Goal: Information Seeking & Learning: Learn about a topic

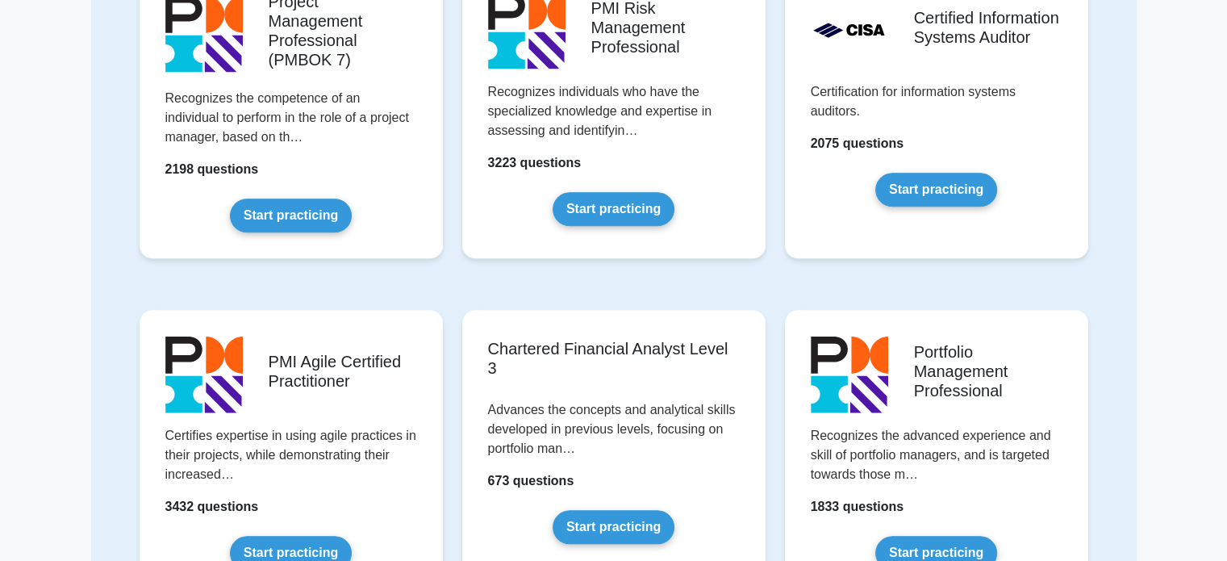
scroll to position [1291, 0]
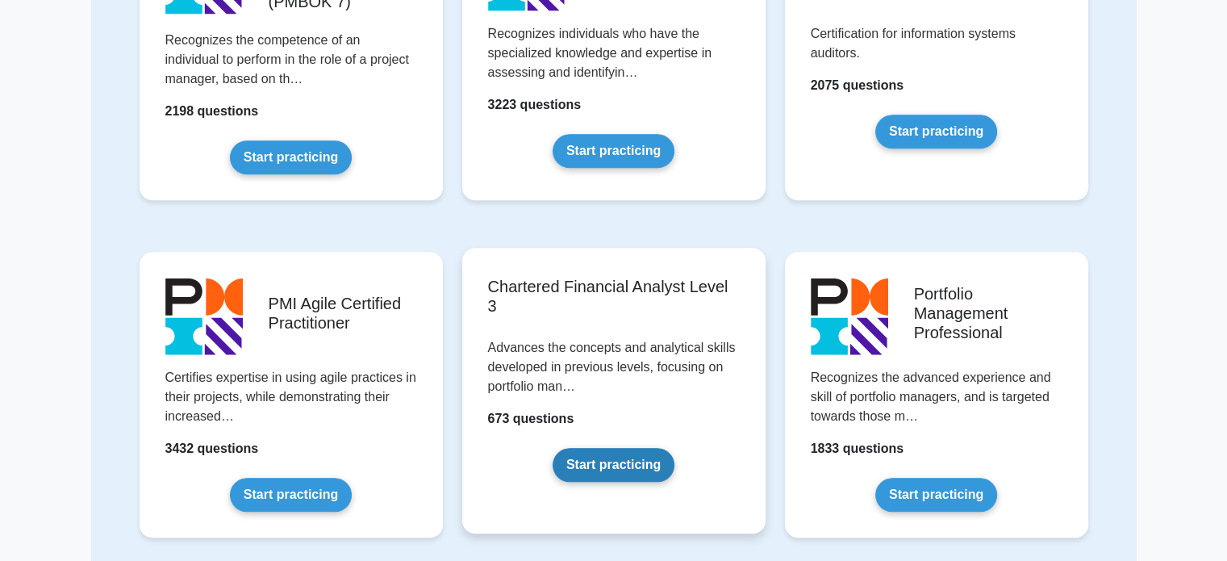
click at [597, 463] on link "Start practicing" at bounding box center [614, 465] width 122 height 34
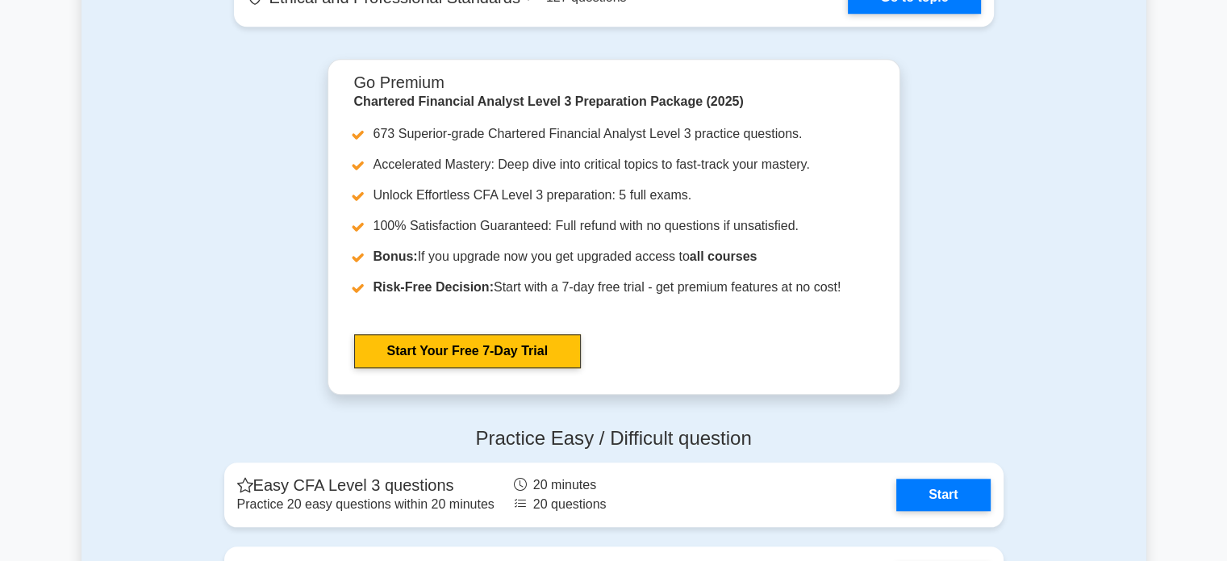
scroll to position [1130, 0]
